Goal: Information Seeking & Learning: Learn about a topic

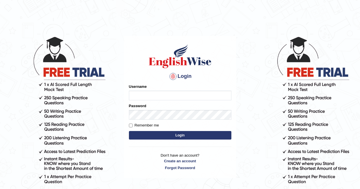
type input "Nomz1986"
drag, startPoint x: 0, startPoint y: 0, endPoint x: 181, endPoint y: 137, distance: 227.2
click at [181, 137] on button "Login" at bounding box center [180, 135] width 102 height 9
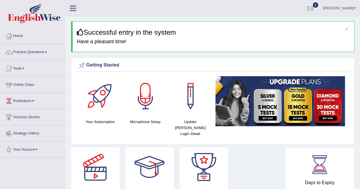
click at [47, 52] on span at bounding box center [46, 52] width 2 height 1
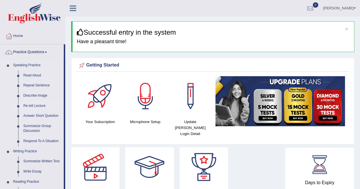
click at [40, 107] on link "Re-tell Lecture" at bounding box center [42, 106] width 43 height 10
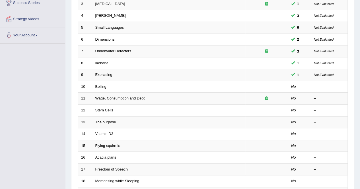
scroll to position [117, 0]
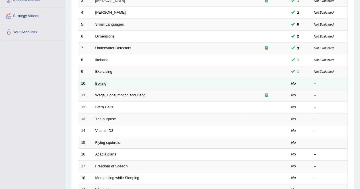
click at [101, 82] on link "Boiling" at bounding box center [100, 83] width 11 height 4
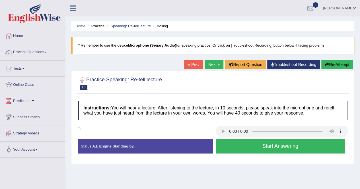
click at [221, 125] on div "Instructions: You will hear a lecture. After listening to the lecture, in 10 se…" at bounding box center [212, 129] width 273 height 63
click at [221, 130] on div "Instructions: You will hear a lecture. After listening to the lecture, in 10 se…" at bounding box center [212, 129] width 273 height 63
click at [252, 142] on button "Start Answering" at bounding box center [280, 146] width 129 height 15
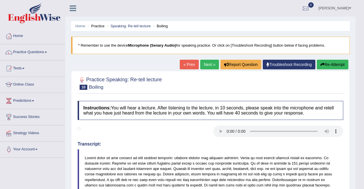
click at [360, 184] on body "Toggle navigation Home Practice Questions Speaking Practice Read Aloud Repeat S…" at bounding box center [182, 94] width 364 height 189
click at [360, 184] on html "Toggle navigation Home Practice Questions Speaking Practice Read Aloud Repeat S…" at bounding box center [182, 94] width 364 height 189
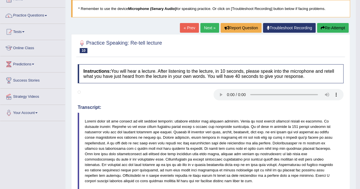
scroll to position [34, 0]
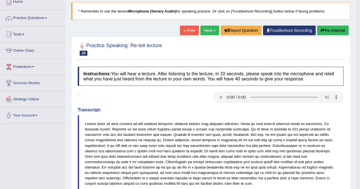
click at [327, 27] on button "Re-Attempt" at bounding box center [333, 31] width 32 height 10
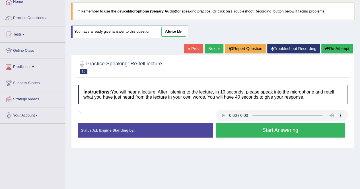
click at [295, 133] on button "Start Answering" at bounding box center [280, 130] width 129 height 15
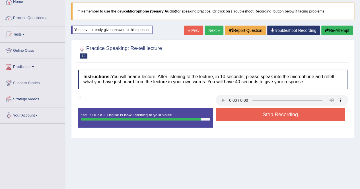
click at [284, 118] on button "Stop Recording" at bounding box center [280, 114] width 129 height 13
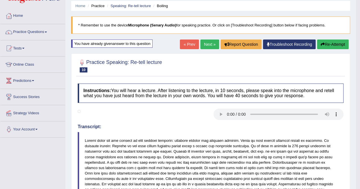
scroll to position [19, 0]
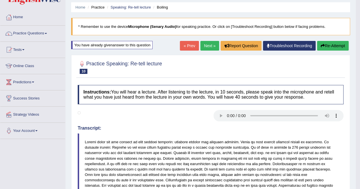
click at [204, 45] on link "Next »" at bounding box center [209, 46] width 19 height 10
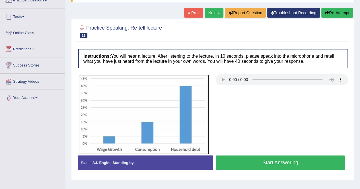
scroll to position [57, 0]
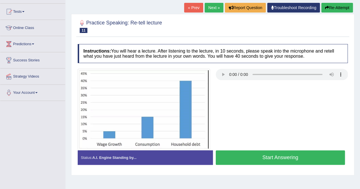
click at [251, 156] on button "Start Answering" at bounding box center [280, 157] width 129 height 15
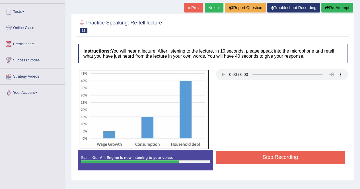
click at [251, 156] on button "Stop Recording" at bounding box center [280, 157] width 129 height 13
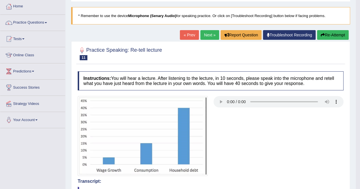
scroll to position [23, 0]
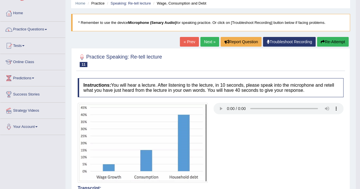
click at [210, 42] on link "Next »" at bounding box center [209, 42] width 19 height 10
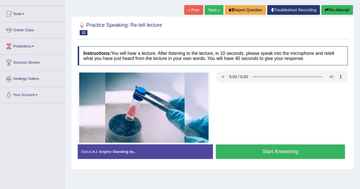
scroll to position [57, 0]
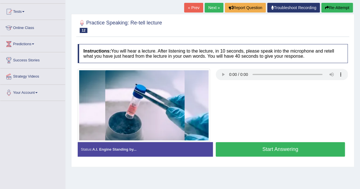
click at [272, 144] on button "Start Answering" at bounding box center [280, 149] width 129 height 15
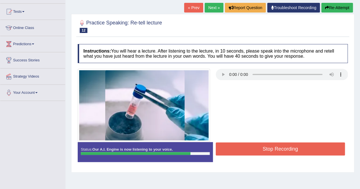
click at [272, 144] on button "Stop Recording" at bounding box center [280, 148] width 129 height 13
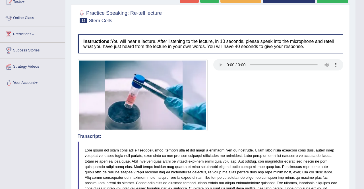
click at [360, 123] on html "Toggle navigation Home Practice Questions Speaking Practice Read Aloud Repeat S…" at bounding box center [182, 27] width 364 height 189
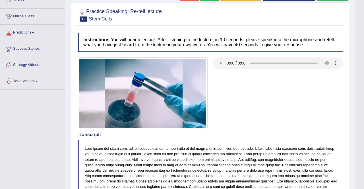
click at [360, 121] on html "Toggle navigation Home Practice Questions Speaking Practice Read Aloud Repeat S…" at bounding box center [182, 26] width 364 height 189
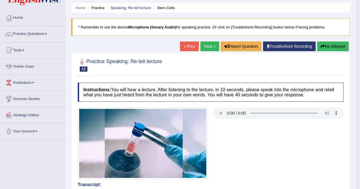
scroll to position [11, 0]
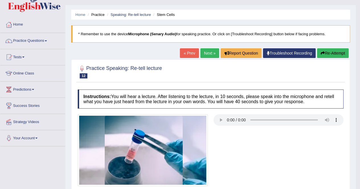
click at [209, 51] on link "Next »" at bounding box center [209, 53] width 19 height 10
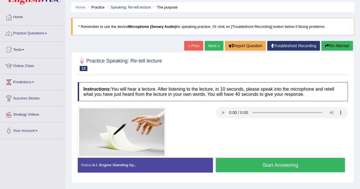
scroll to position [23, 0]
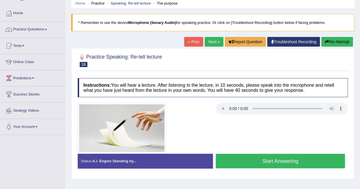
click at [251, 159] on button "Start Answering" at bounding box center [280, 161] width 129 height 15
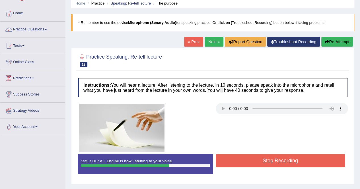
click at [251, 159] on button "Stop Recording" at bounding box center [280, 160] width 129 height 13
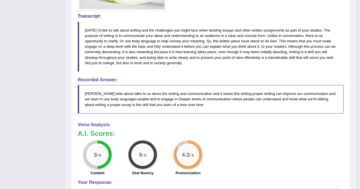
scroll to position [171, 0]
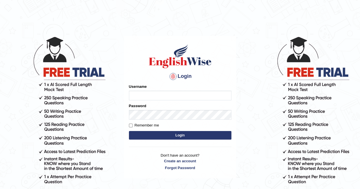
type input "Nomz1986"
click at [183, 137] on button "Login" at bounding box center [180, 135] width 102 height 9
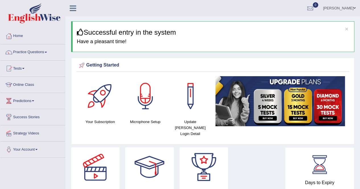
click at [47, 51] on link "Practice Questions" at bounding box center [32, 51] width 65 height 14
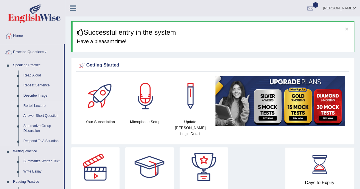
click at [39, 106] on link "Re-tell Lecture" at bounding box center [42, 106] width 43 height 10
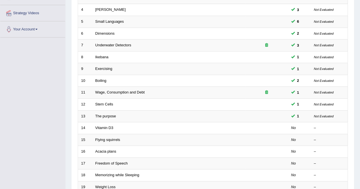
scroll to position [137, 0]
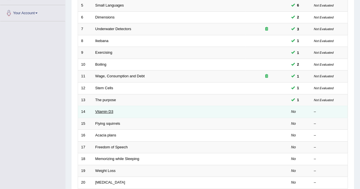
click at [100, 110] on link "Vitamin D3" at bounding box center [104, 112] width 18 height 4
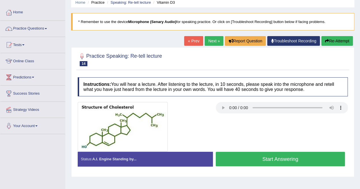
scroll to position [34, 0]
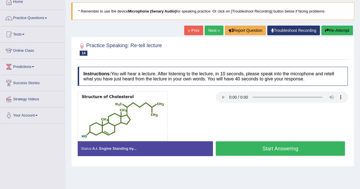
click at [273, 150] on button "Start Answering" at bounding box center [280, 148] width 129 height 15
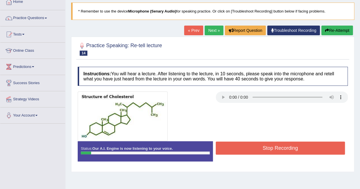
click at [273, 150] on button "Stop Recording" at bounding box center [280, 148] width 129 height 13
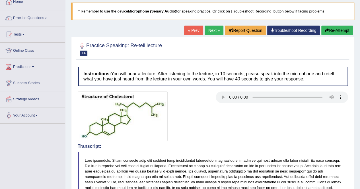
click at [335, 28] on button "Re-Attempt" at bounding box center [337, 31] width 32 height 10
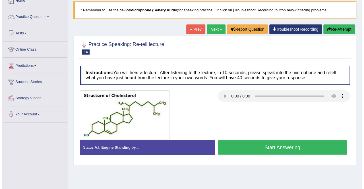
scroll to position [34, 0]
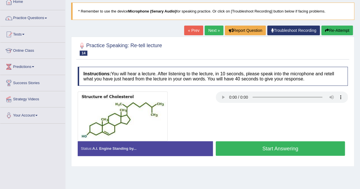
click at [251, 144] on button "Start Answering" at bounding box center [280, 148] width 129 height 15
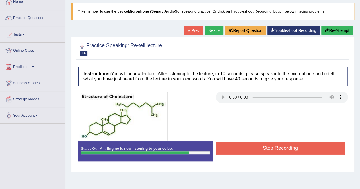
click at [251, 144] on button "Stop Recording" at bounding box center [280, 148] width 129 height 13
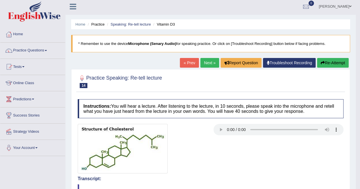
scroll to position [0, 0]
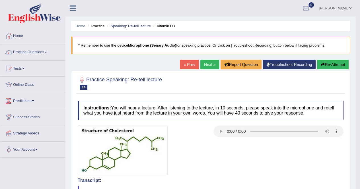
click at [206, 67] on link "Next »" at bounding box center [209, 65] width 19 height 10
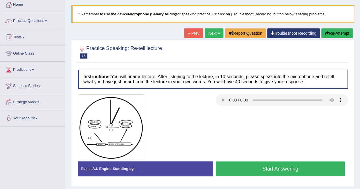
scroll to position [34, 0]
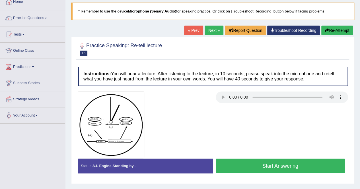
click at [270, 165] on button "Start Answering" at bounding box center [280, 166] width 129 height 15
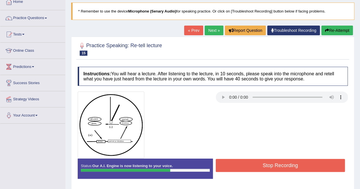
click at [270, 165] on button "Stop Recording" at bounding box center [280, 165] width 129 height 13
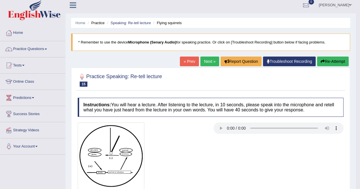
scroll to position [0, 0]
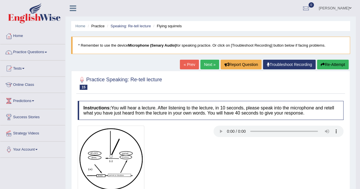
click at [47, 52] on span at bounding box center [46, 52] width 2 height 1
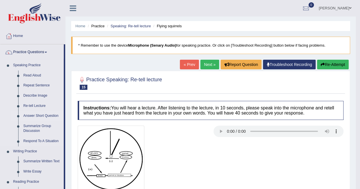
click at [40, 117] on link "Answer Short Question" at bounding box center [42, 116] width 43 height 10
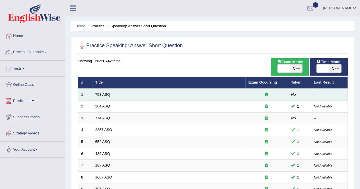
click at [101, 90] on td "753 ASQ" at bounding box center [168, 95] width 153 height 12
click at [96, 97] on td "753 ASQ" at bounding box center [168, 95] width 153 height 12
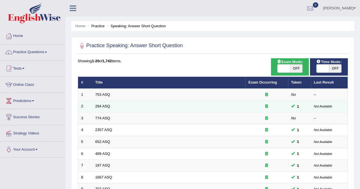
click at [160, 106] on td "284 ASQ" at bounding box center [168, 107] width 153 height 12
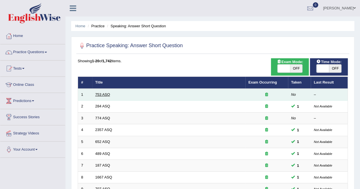
click at [104, 93] on link "753 ASQ" at bounding box center [102, 94] width 15 height 4
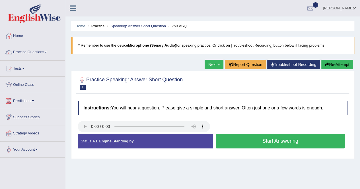
click at [272, 144] on button "Start Answering" at bounding box center [280, 141] width 129 height 15
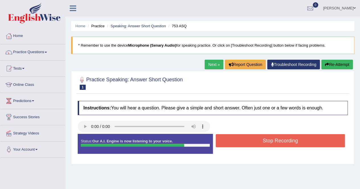
click at [292, 140] on button "Stop Recording" at bounding box center [280, 140] width 129 height 13
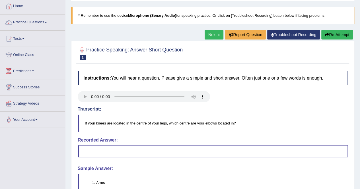
scroll to position [30, 0]
click at [214, 36] on link "Next »" at bounding box center [214, 35] width 19 height 10
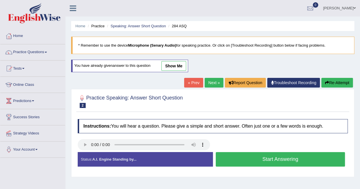
click at [241, 154] on button "Start Answering" at bounding box center [280, 159] width 129 height 15
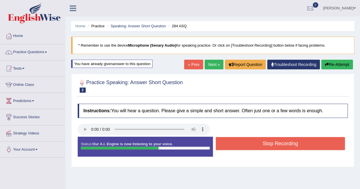
click at [289, 144] on button "Stop Recording" at bounding box center [280, 143] width 129 height 13
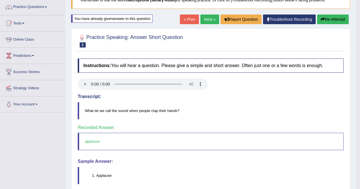
scroll to position [46, 0]
click at [210, 17] on link "Next »" at bounding box center [209, 19] width 19 height 10
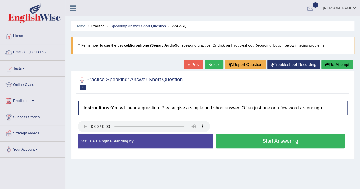
click at [255, 137] on button "Start Answering" at bounding box center [280, 141] width 129 height 15
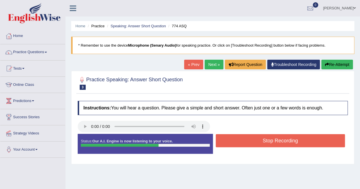
click at [296, 138] on button "Stop Recording" at bounding box center [280, 140] width 129 height 13
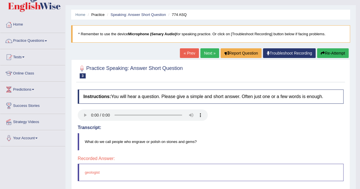
scroll to position [11, 0]
click at [205, 52] on link "Next »" at bounding box center [209, 53] width 19 height 10
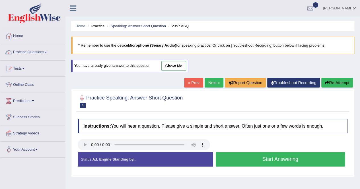
click at [276, 163] on button "Start Answering" at bounding box center [280, 159] width 129 height 15
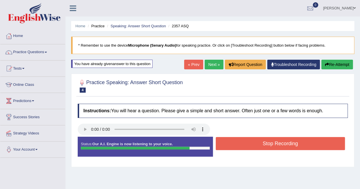
click at [301, 147] on button "Stop Recording" at bounding box center [280, 143] width 129 height 13
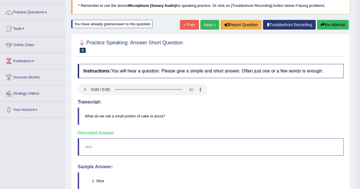
scroll to position [23, 0]
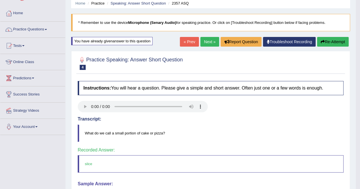
click at [204, 40] on link "Next »" at bounding box center [209, 42] width 19 height 10
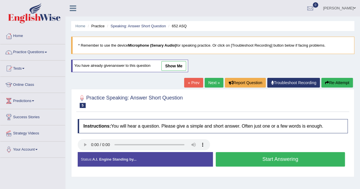
click at [247, 159] on button "Start Answering" at bounding box center [280, 159] width 129 height 15
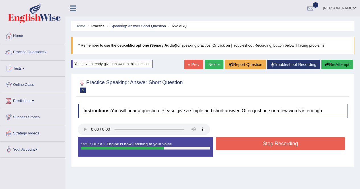
click at [277, 144] on button "Stop Recording" at bounding box center [280, 143] width 129 height 13
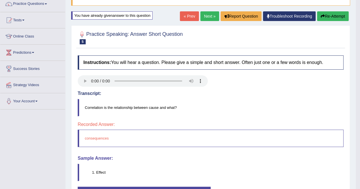
scroll to position [34, 0]
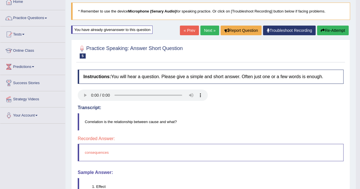
click at [206, 30] on link "Next »" at bounding box center [209, 31] width 19 height 10
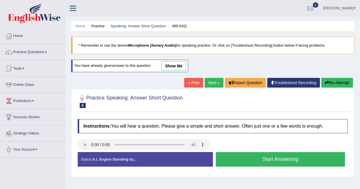
click at [260, 161] on button "Start Answering" at bounding box center [280, 159] width 129 height 15
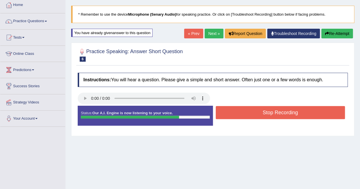
scroll to position [46, 0]
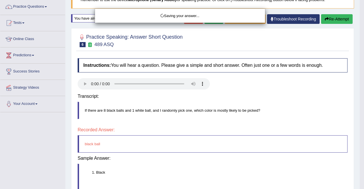
click at [290, 98] on body "Toggle navigation Home Practice Questions Speaking Practice Read Aloud Repeat S…" at bounding box center [182, 48] width 364 height 189
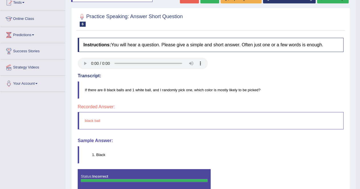
scroll to position [68, 0]
